Goal: Use online tool/utility: Use online tool/utility

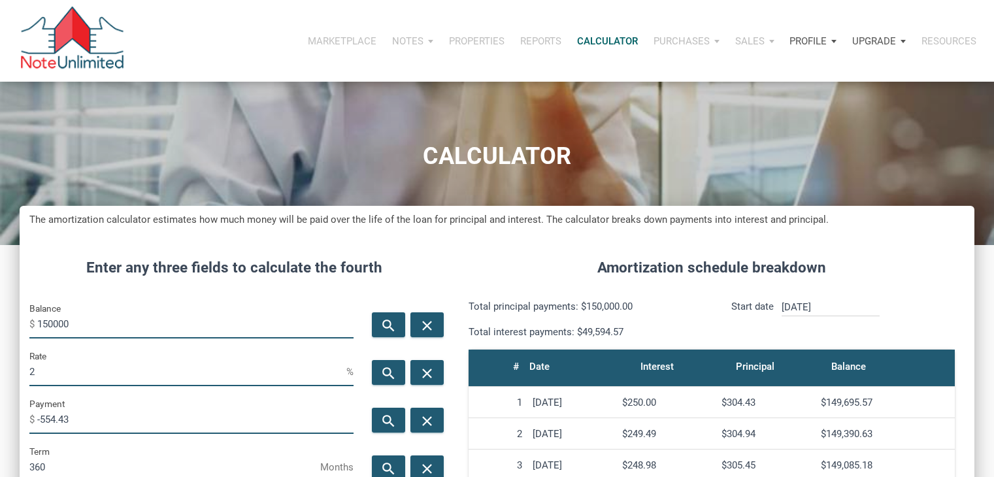
click at [92, 309] on input "150000" at bounding box center [195, 323] width 316 height 29
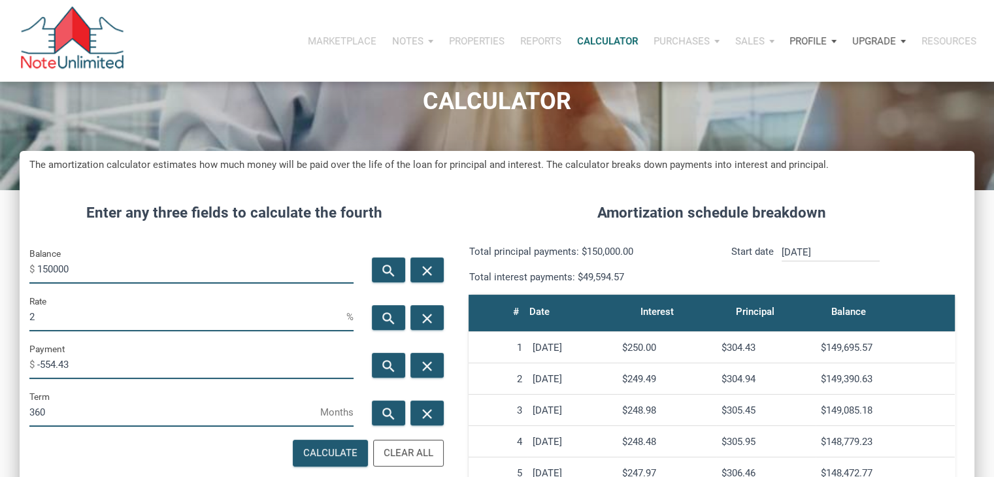
scroll to position [648, 955]
click at [92, 264] on input "150000" at bounding box center [195, 268] width 316 height 29
type input "380000"
click at [62, 309] on input "2" at bounding box center [187, 316] width 317 height 29
type input "20"
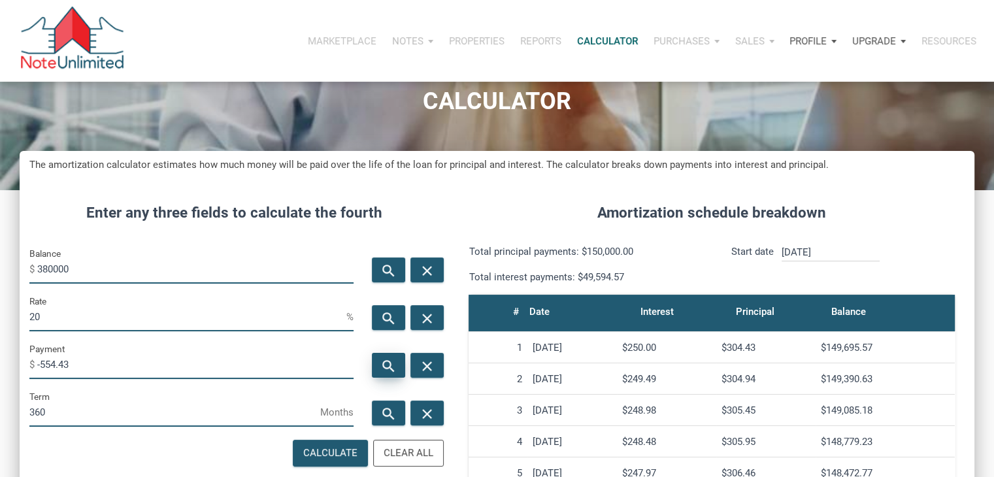
click at [381, 369] on icon "search" at bounding box center [389, 366] width 16 height 16
type input "-6349.87"
click at [81, 265] on input "380000" at bounding box center [195, 268] width 316 height 29
type input "380"
click at [384, 360] on icon "search" at bounding box center [389, 366] width 16 height 16
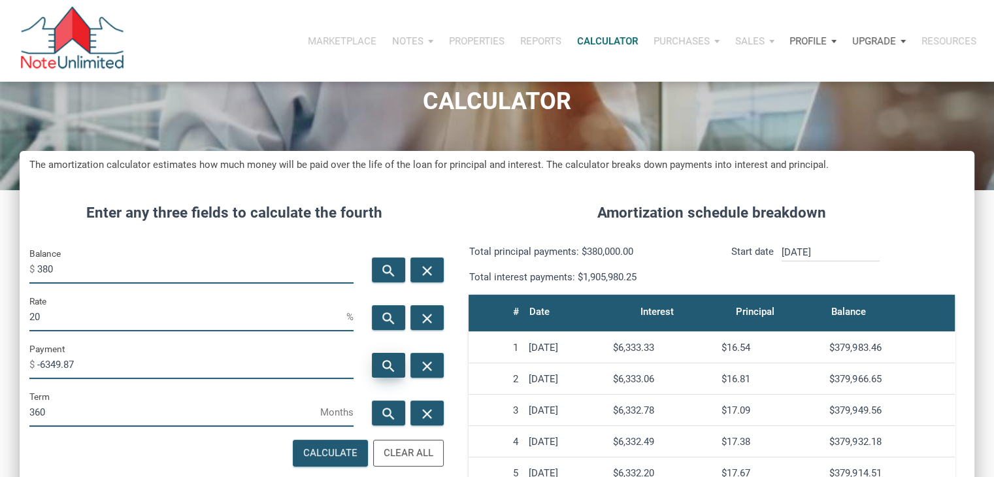
type input "-6.35"
